Goal: Task Accomplishment & Management: Manage account settings

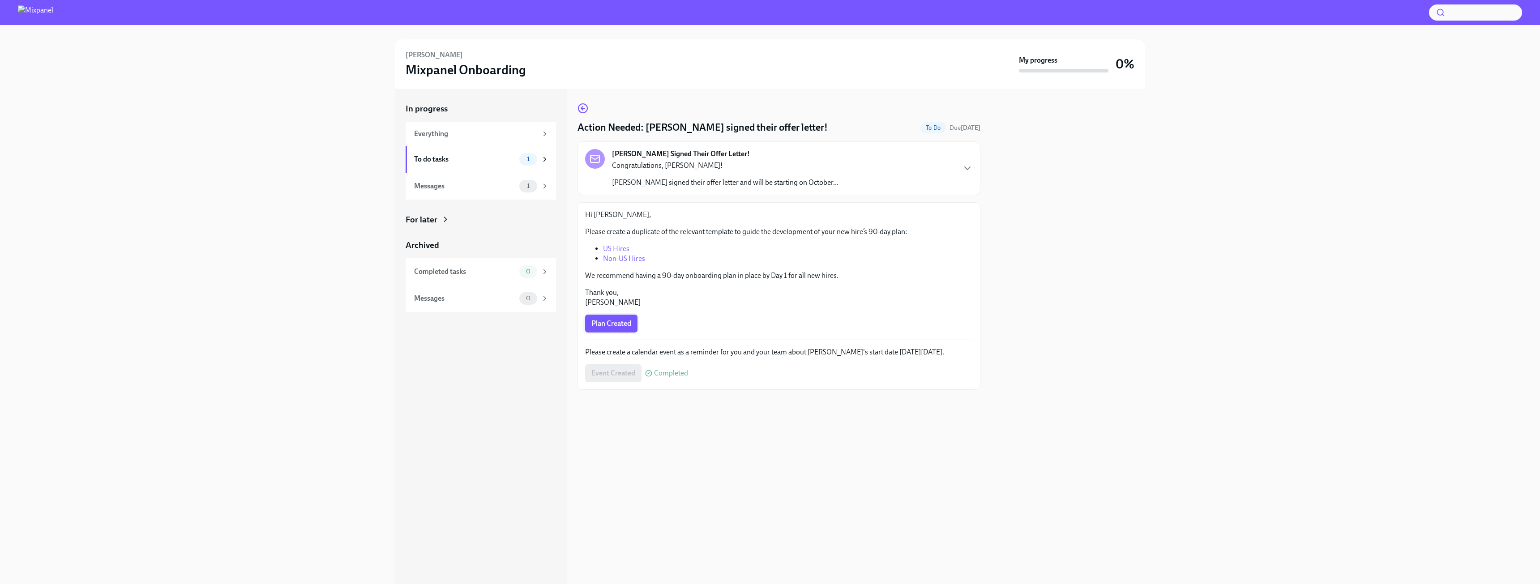
click at [615, 324] on span "Plan Created" at bounding box center [611, 323] width 40 height 9
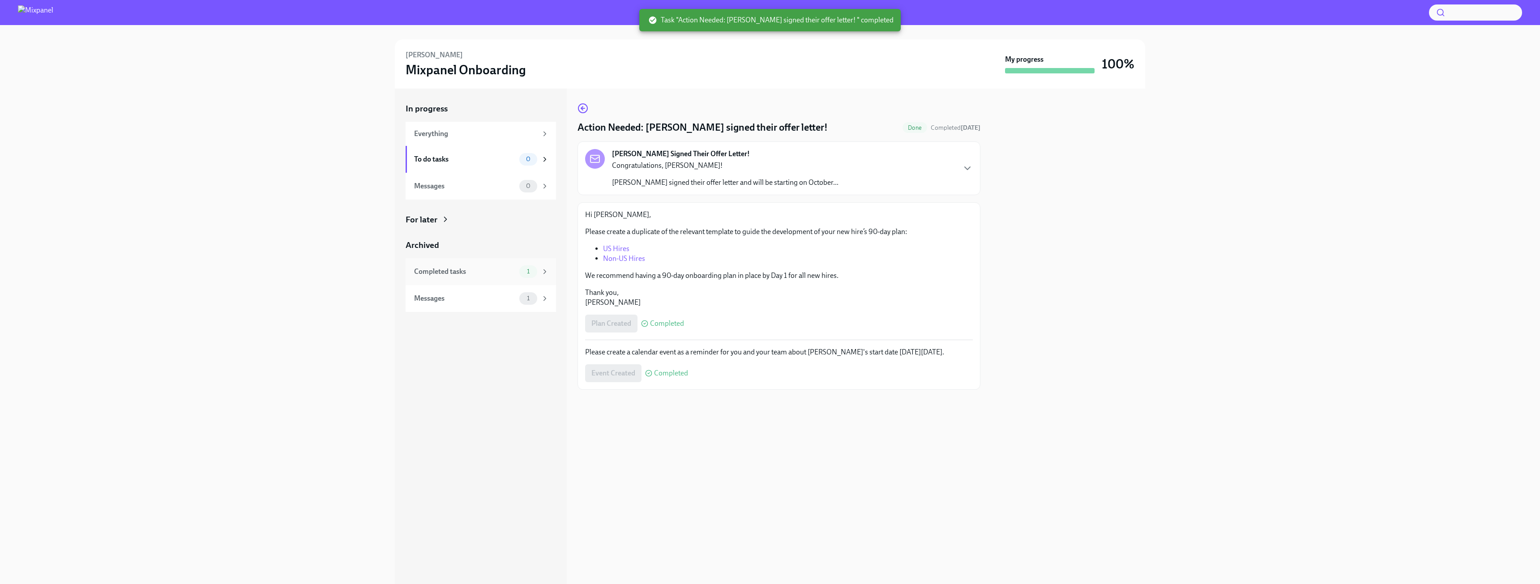
click at [492, 273] on div "Completed tasks" at bounding box center [465, 272] width 102 height 10
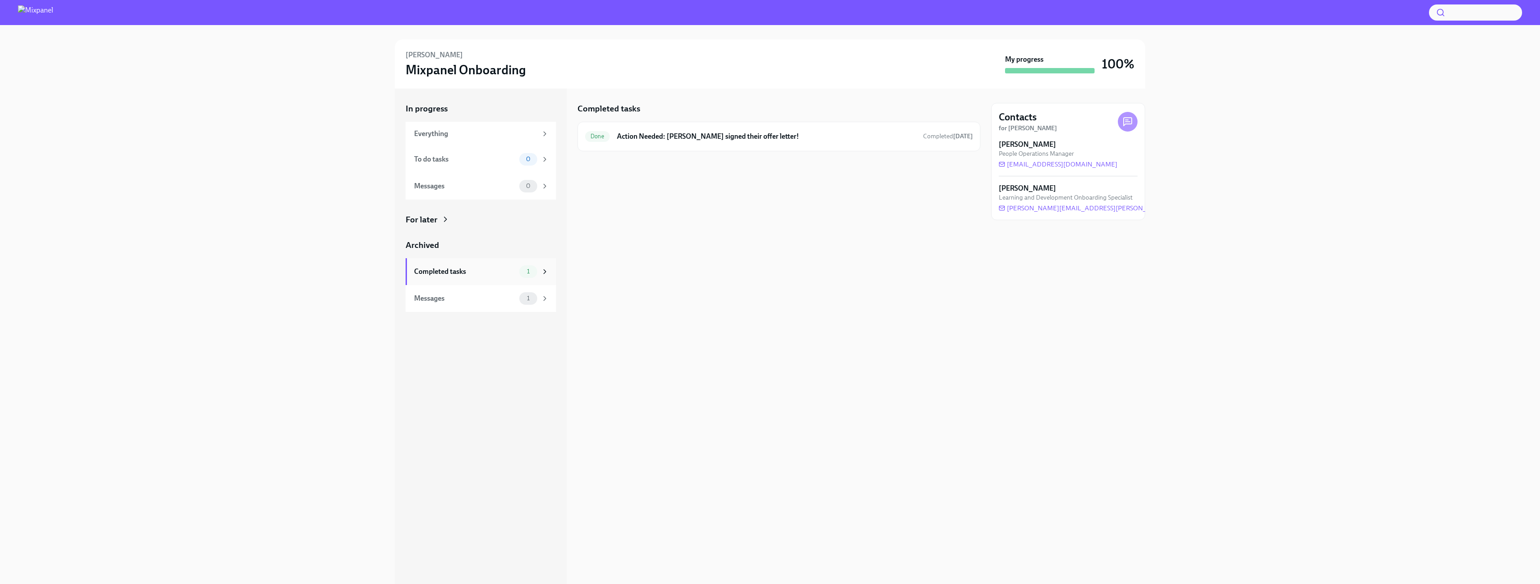
click at [467, 273] on div "Completed tasks" at bounding box center [465, 272] width 102 height 10
click at [482, 297] on div "Messages" at bounding box center [465, 299] width 102 height 10
click at [800, 156] on div "Congratulations, [PERSON_NAME]! [PERSON_NAME] signed their offer letter and wil…" at bounding box center [725, 154] width 227 height 27
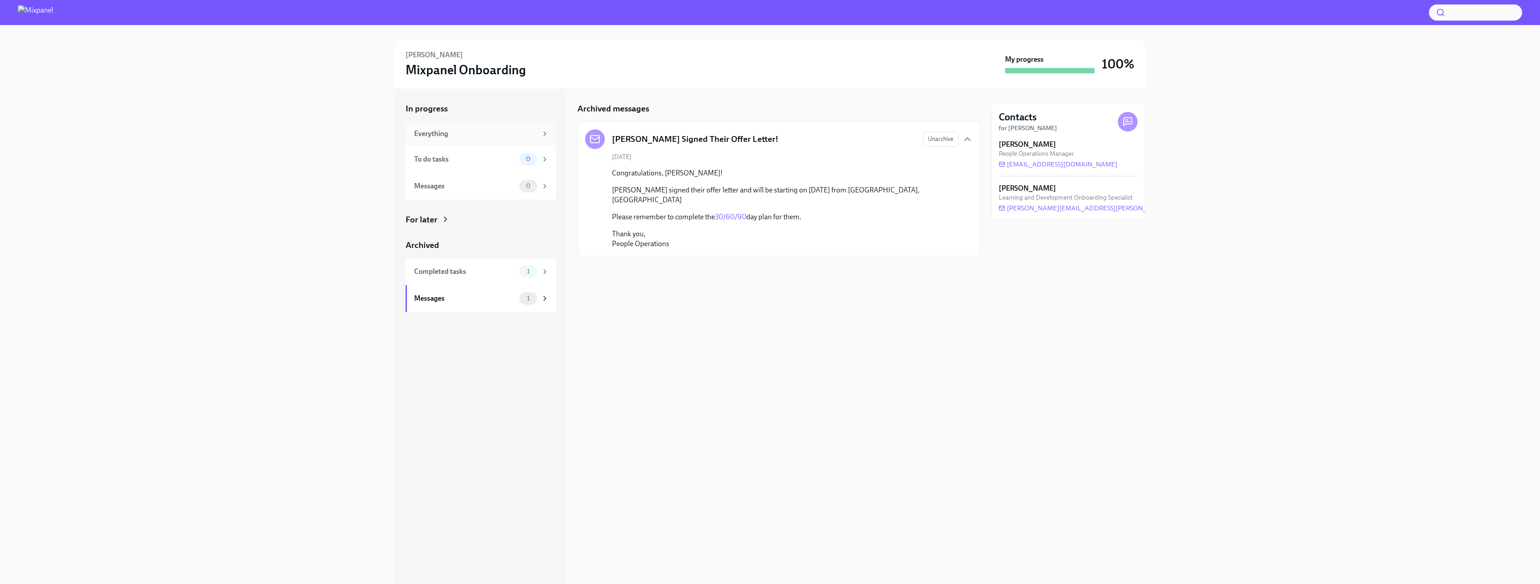
click at [483, 129] on div "Everything" at bounding box center [475, 134] width 123 height 10
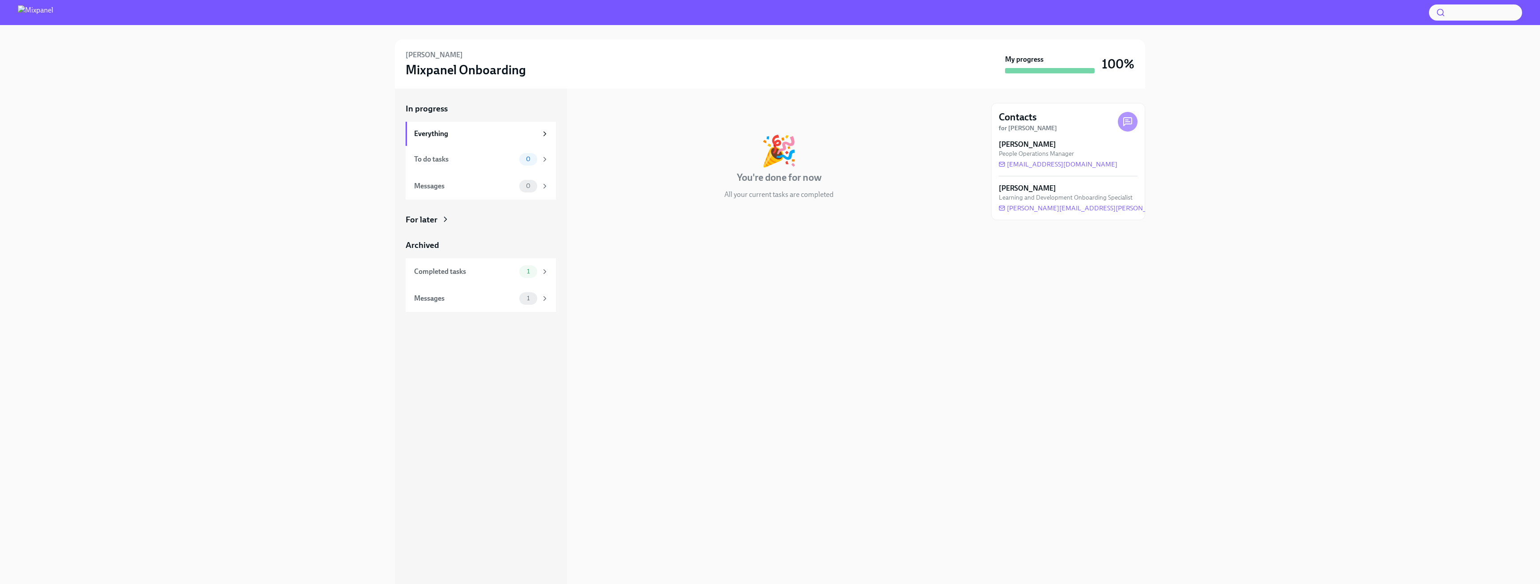
click at [810, 317] on div "In progress 🎉 You're done for now All your current tasks are completed" at bounding box center [779, 337] width 403 height 496
